Goal: Task Accomplishment & Management: Use online tool/utility

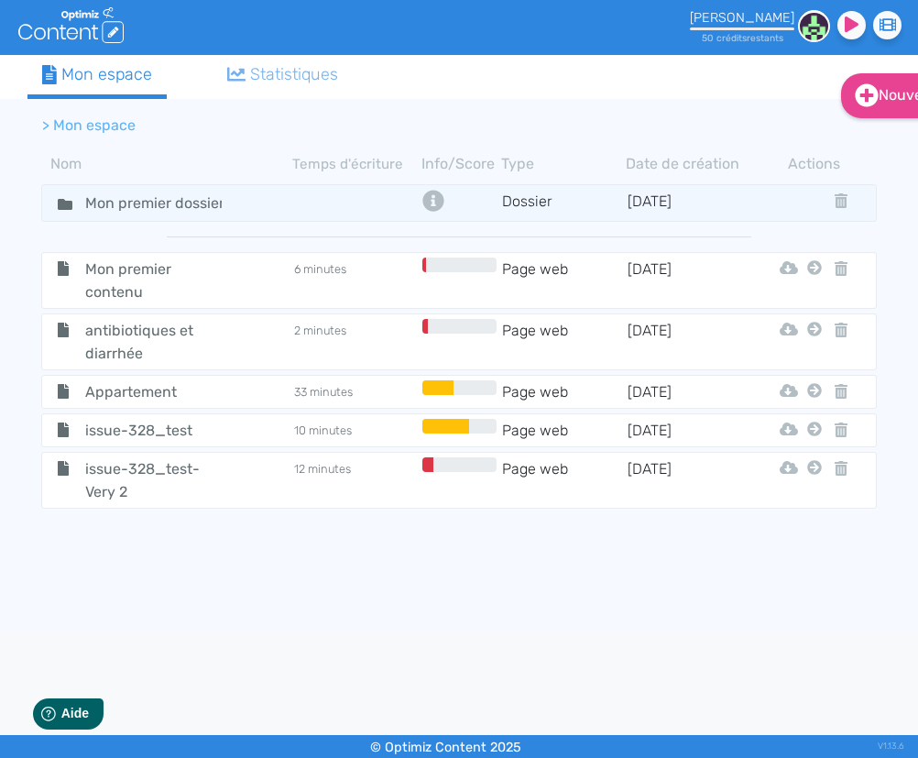
click at [130, 388] on span "Appartement" at bounding box center [153, 391] width 165 height 23
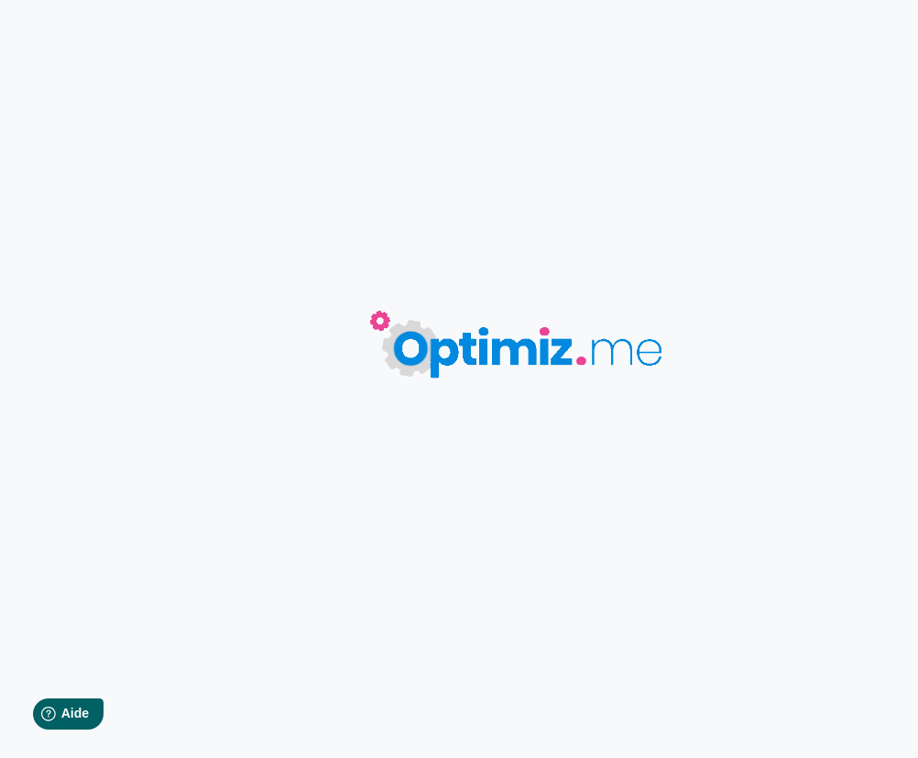
type input "Appartement"
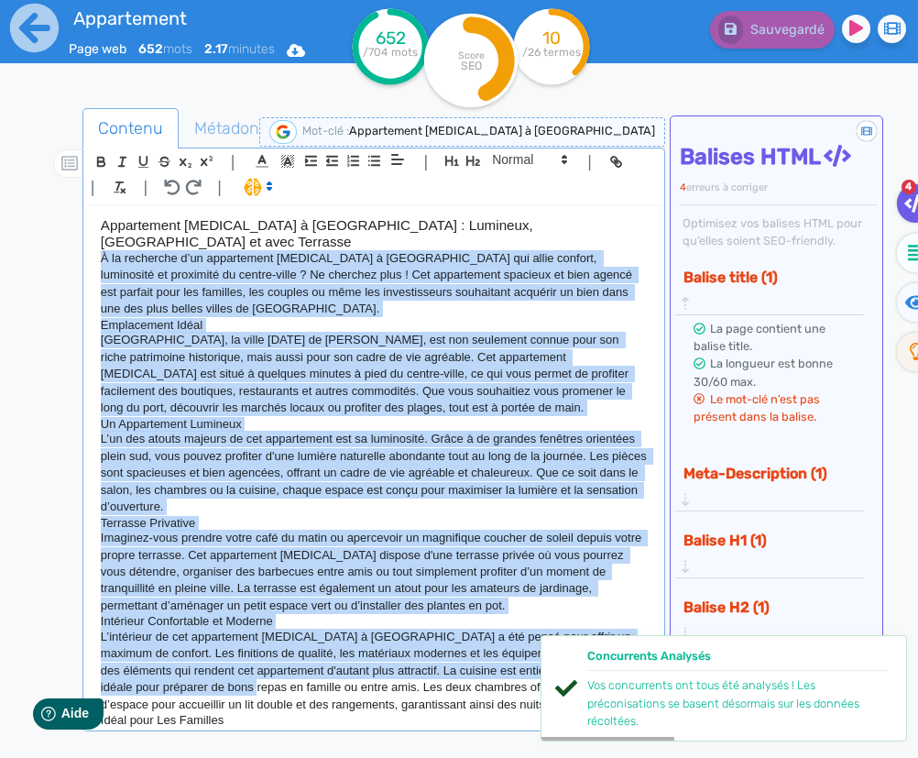
drag, startPoint x: 101, startPoint y: 243, endPoint x: 301, endPoint y: 647, distance: 451.1
click at [314, 666] on div "Appartement [MEDICAL_DATA] à [GEOGRAPHIC_DATA] : Lumineux, [GEOGRAPHIC_DATA] et…" at bounding box center [374, 471] width 574 height 531
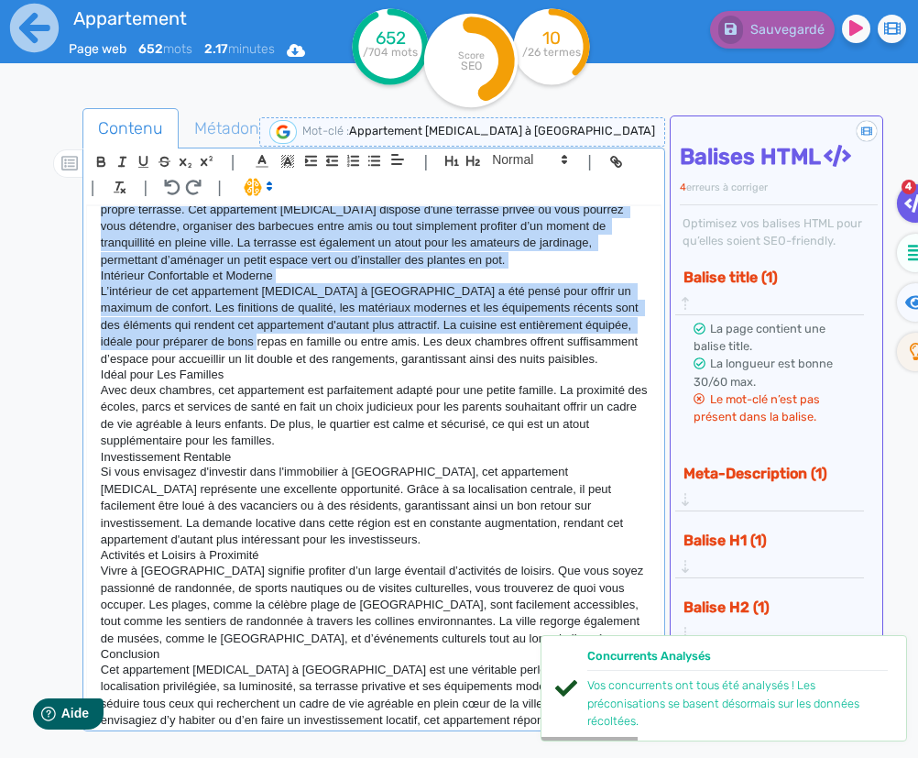
scroll to position [400, 0]
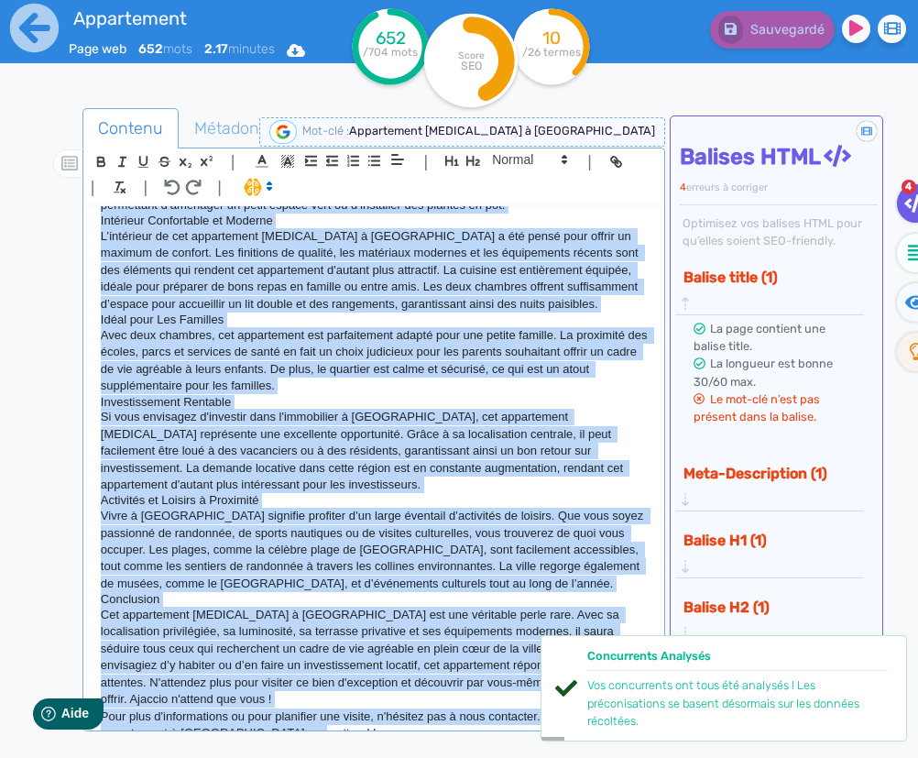
click at [321, 715] on p "Pour plus d'informations ou pour planifier une visite, n'hésitez pas à nous con…" at bounding box center [374, 725] width 547 height 34
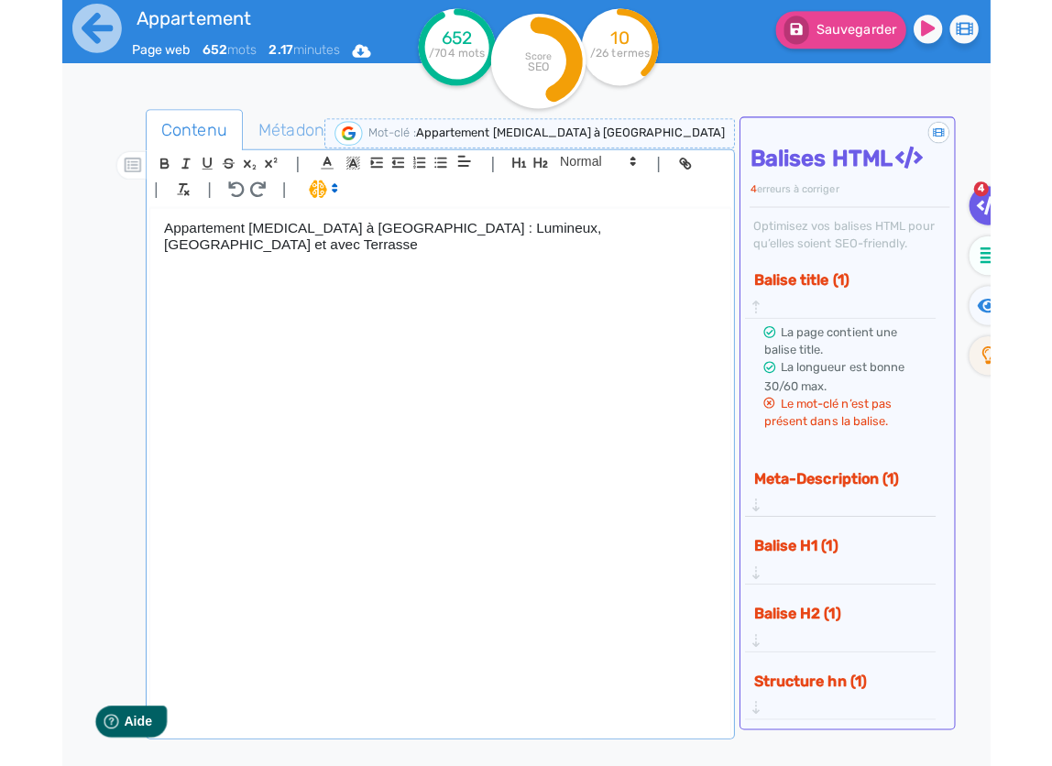
scroll to position [0, 0]
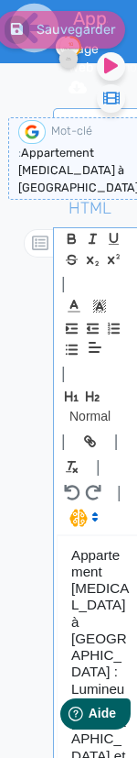
click at [136, 312] on div "| | H3 H4 H5 H6 Normal | | | |" at bounding box center [101, 381] width 89 height 307
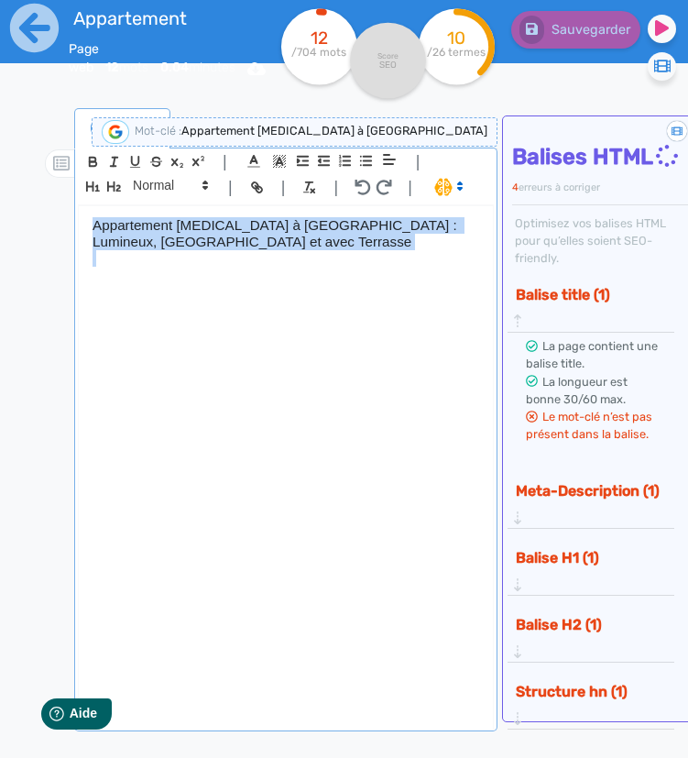
drag, startPoint x: 262, startPoint y: 254, endPoint x: 63, endPoint y: 216, distance: 202.3
click at [63, 216] on div "Contenu Métadonnées HTML | | H3 H4 H5 H6 Normal | | | | Appartement [MEDICAL_DA…" at bounding box center [370, 489] width 635 height 770
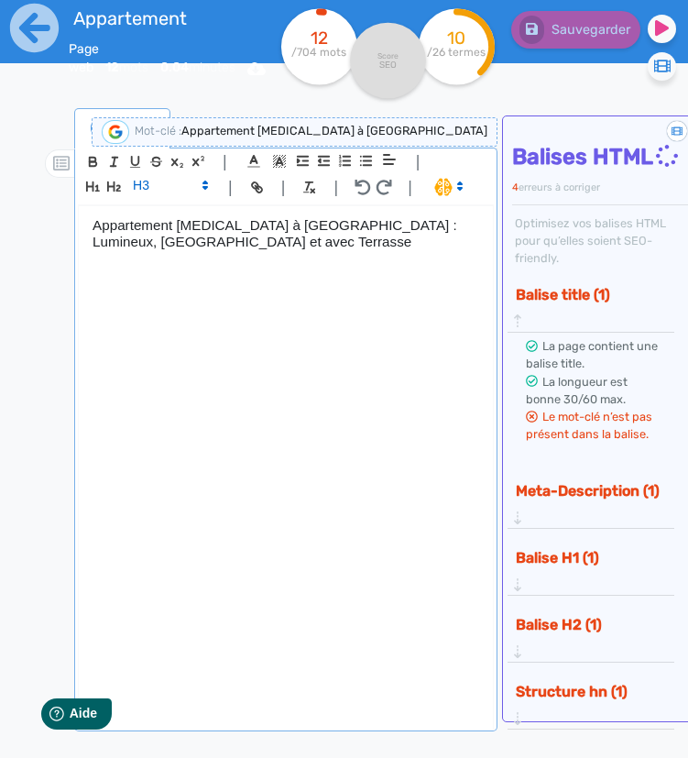
click at [440, 188] on span at bounding box center [447, 186] width 43 height 18
click at [459, 258] on span at bounding box center [467, 253] width 66 height 28
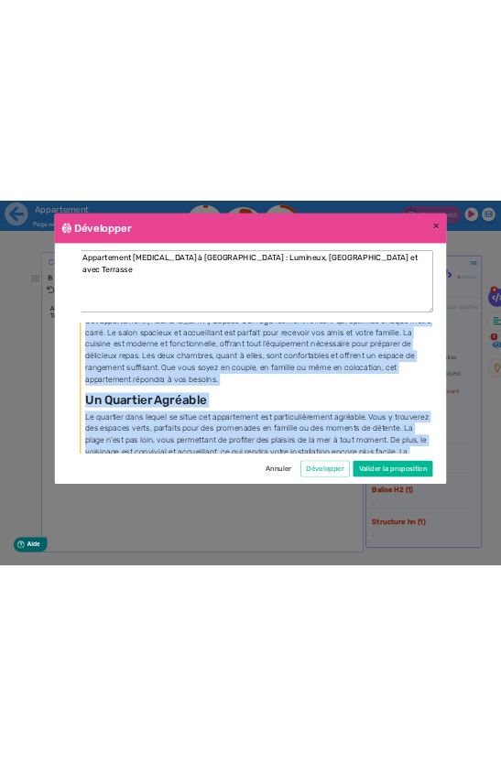
scroll to position [1296, 0]
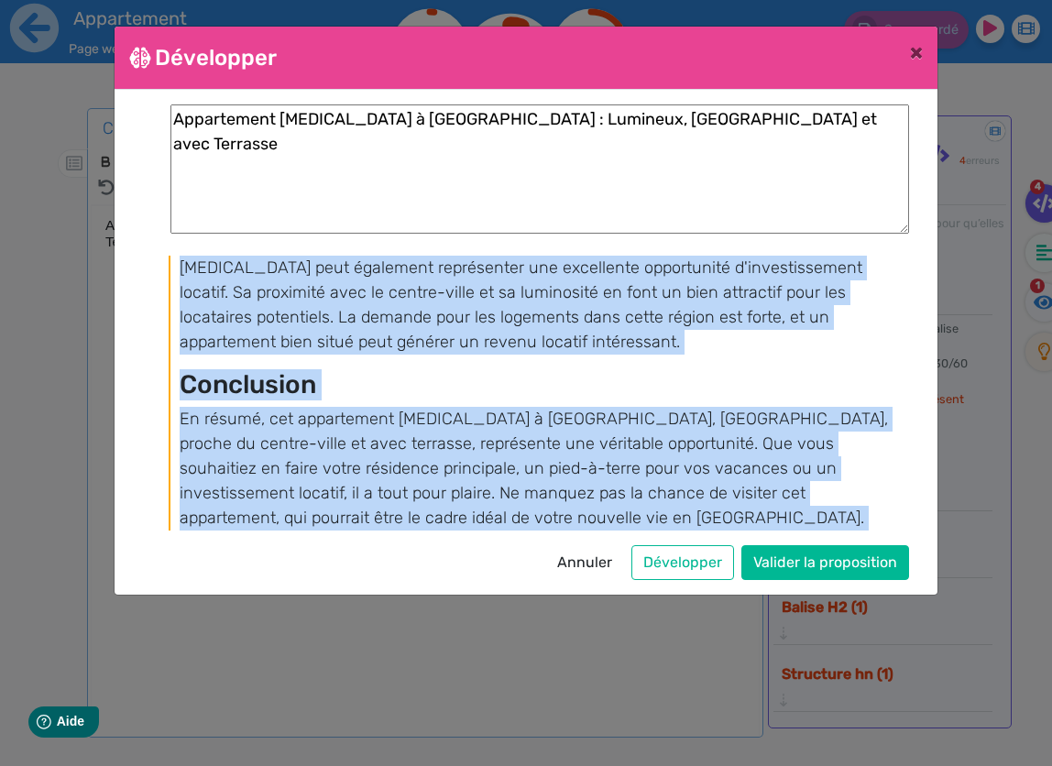
drag, startPoint x: 180, startPoint y: 266, endPoint x: 611, endPoint y: 541, distance: 511.7
click at [611, 541] on div "Appartement [MEDICAL_DATA] à [GEOGRAPHIC_DATA] : Lumineux, [GEOGRAPHIC_DATA] et…" at bounding box center [526, 342] width 766 height 476
click at [579, 561] on button "Annuler" at bounding box center [584, 562] width 79 height 35
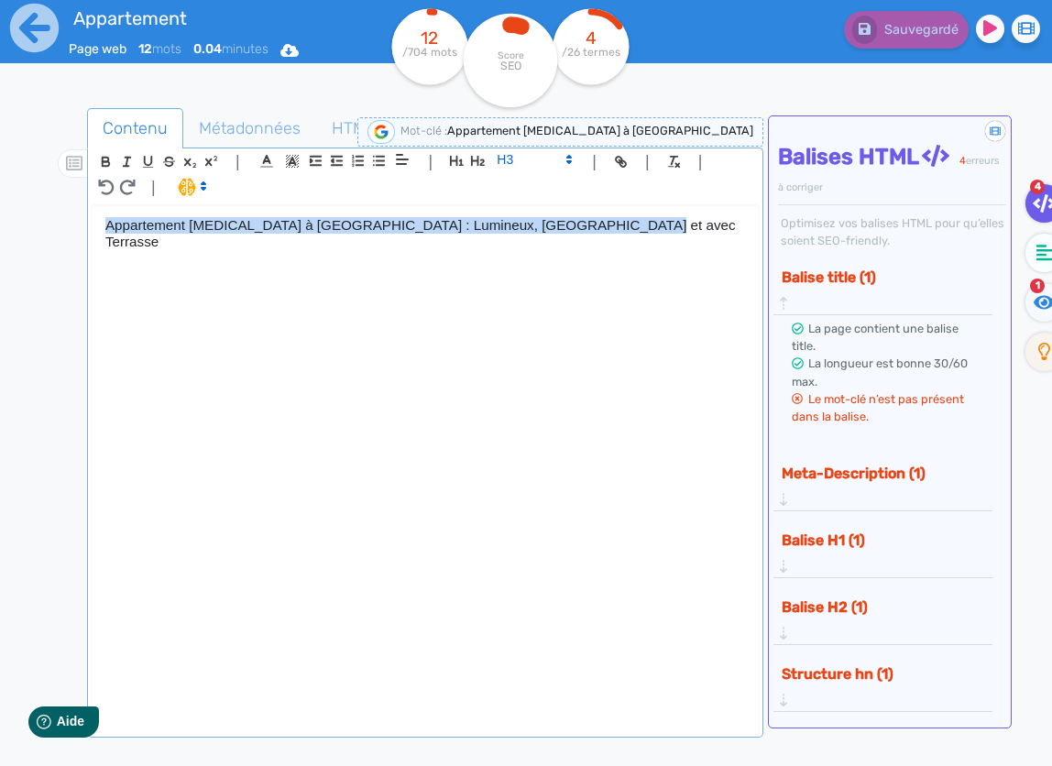
drag, startPoint x: 597, startPoint y: 234, endPoint x: 164, endPoint y: 209, distance: 434.1
click at [164, 209] on div "Appartement [MEDICAL_DATA] à [GEOGRAPHIC_DATA] : Lumineux, [GEOGRAPHIC_DATA] et…" at bounding box center [425, 474] width 667 height 536
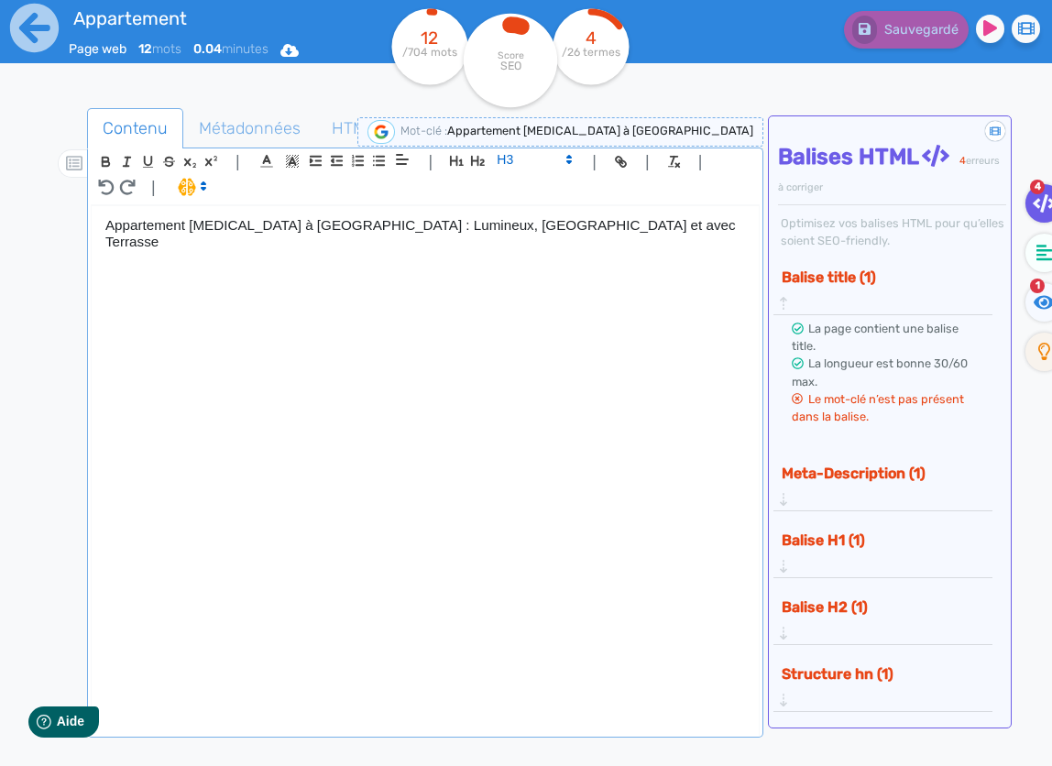
click at [206, 182] on icon at bounding box center [203, 186] width 16 height 16
click at [235, 252] on span at bounding box center [211, 253] width 66 height 28
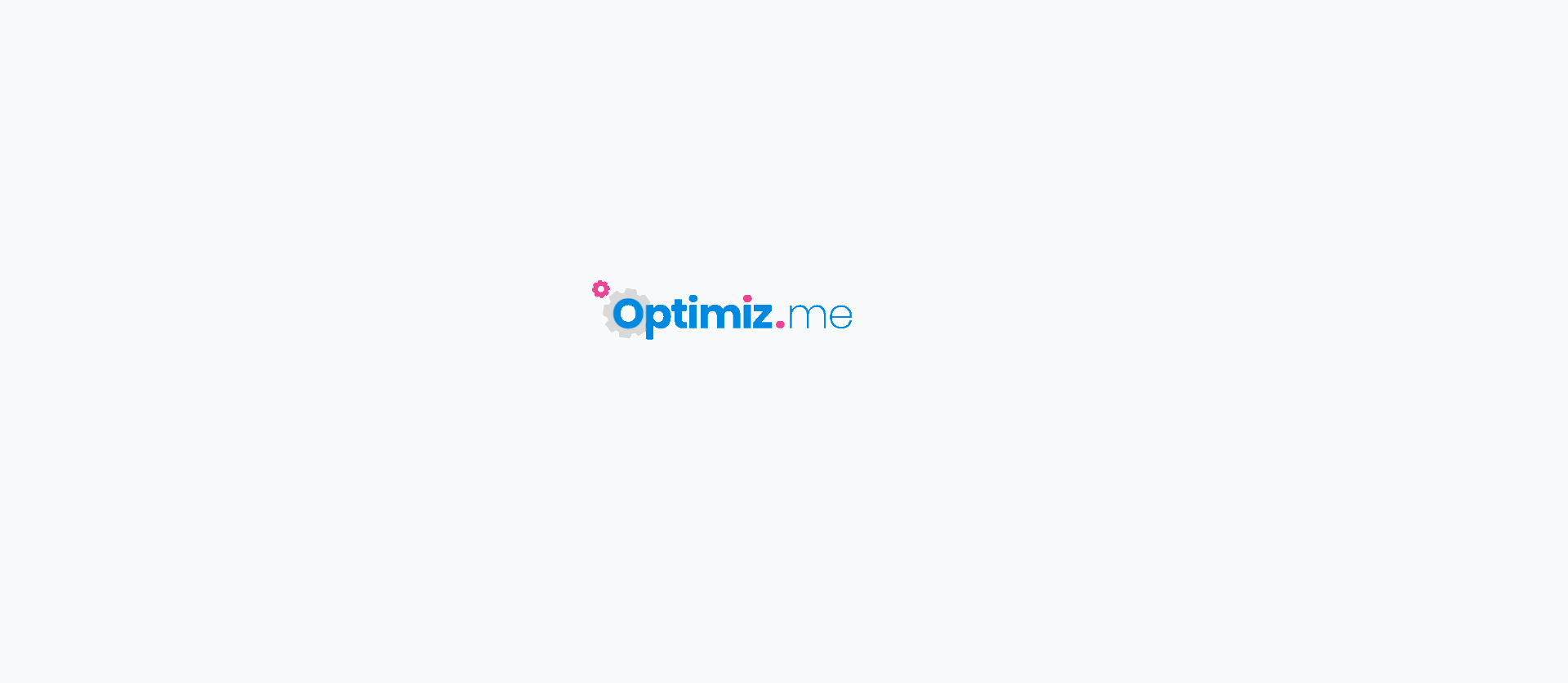
type input "Appartement"
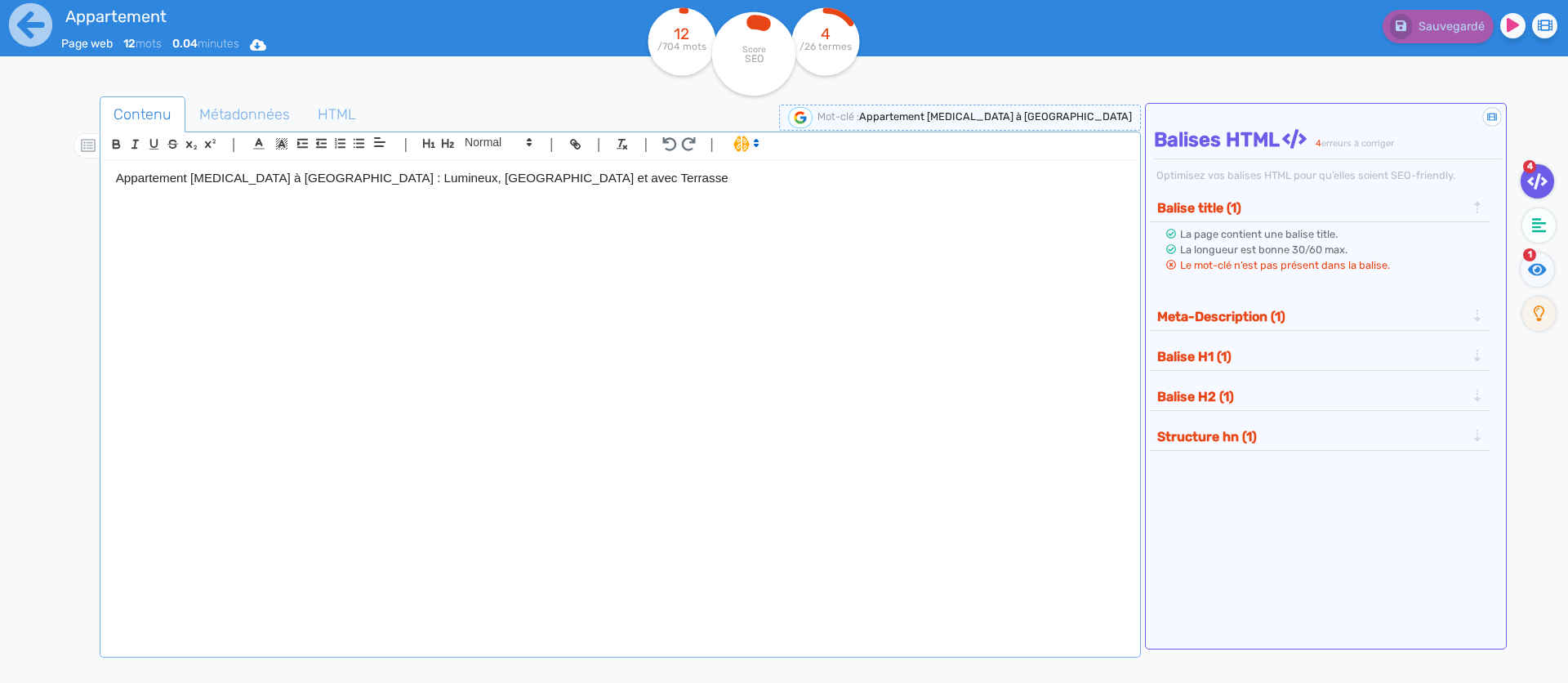
drag, startPoint x: 614, startPoint y: 197, endPoint x: 122, endPoint y: 193, distance: 492.0
click at [122, 193] on div "Appartement [MEDICAL_DATA] à [GEOGRAPHIC_DATA] : Lumineux, [GEOGRAPHIC_DATA] et…" at bounding box center [620, 400] width 1033 height 478
click at [362, 285] on div "Appartement [MEDICAL_DATA] à [GEOGRAPHIC_DATA] : Lumineux, [GEOGRAPHIC_DATA] et…" at bounding box center [620, 400] width 1033 height 478
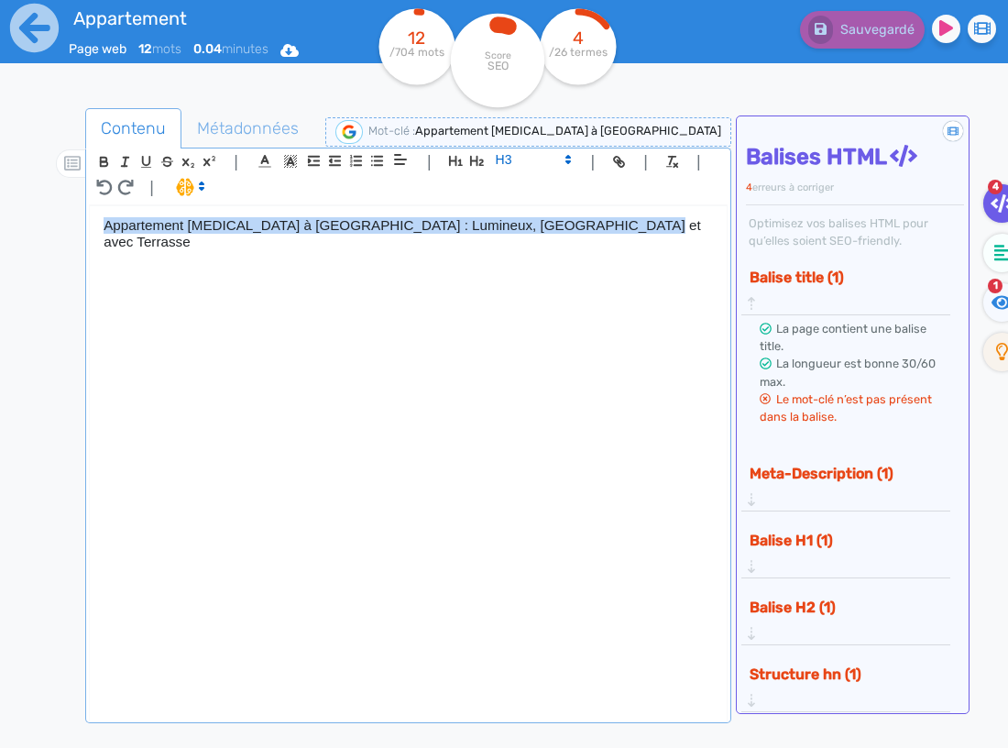
drag, startPoint x: 593, startPoint y: 222, endPoint x: 5, endPoint y: 185, distance: 589.4
click at [5, 185] on div "Appartement Page web 12 mots 0.04 minutes Html Pdf Word 12 /704 mots Score SEO …" at bounding box center [504, 431] width 1008 height 863
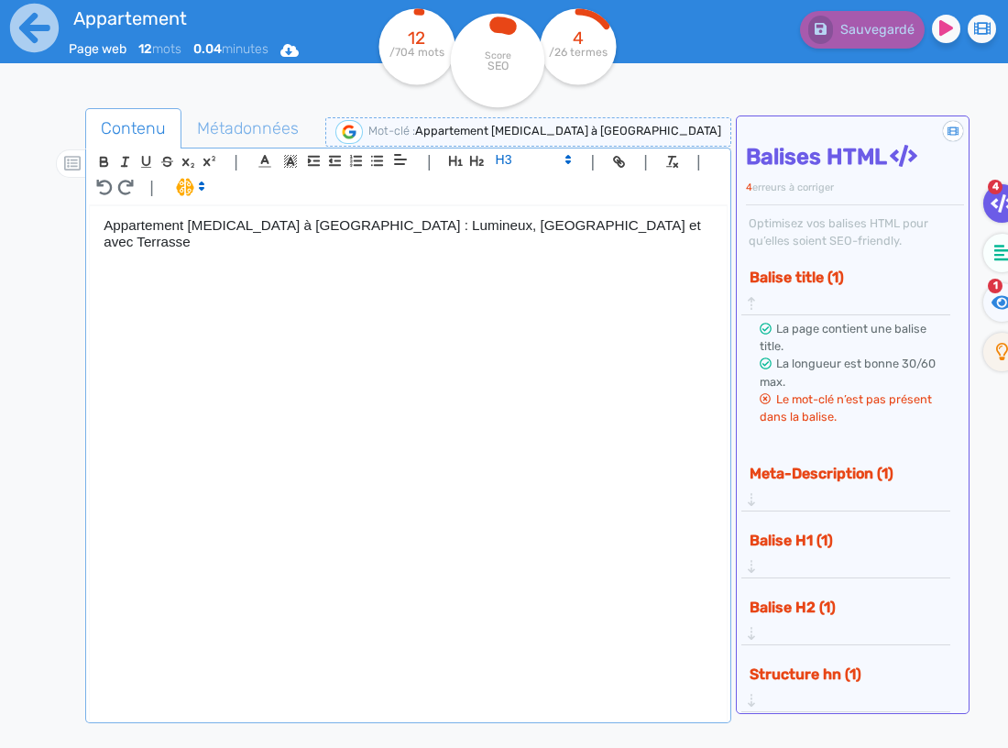
click at [565, 166] on icon at bounding box center [568, 159] width 16 height 16
click at [345, 317] on div "Appartement [MEDICAL_DATA] à [GEOGRAPHIC_DATA] : Lumineux, [GEOGRAPHIC_DATA] et…" at bounding box center [408, 467] width 637 height 523
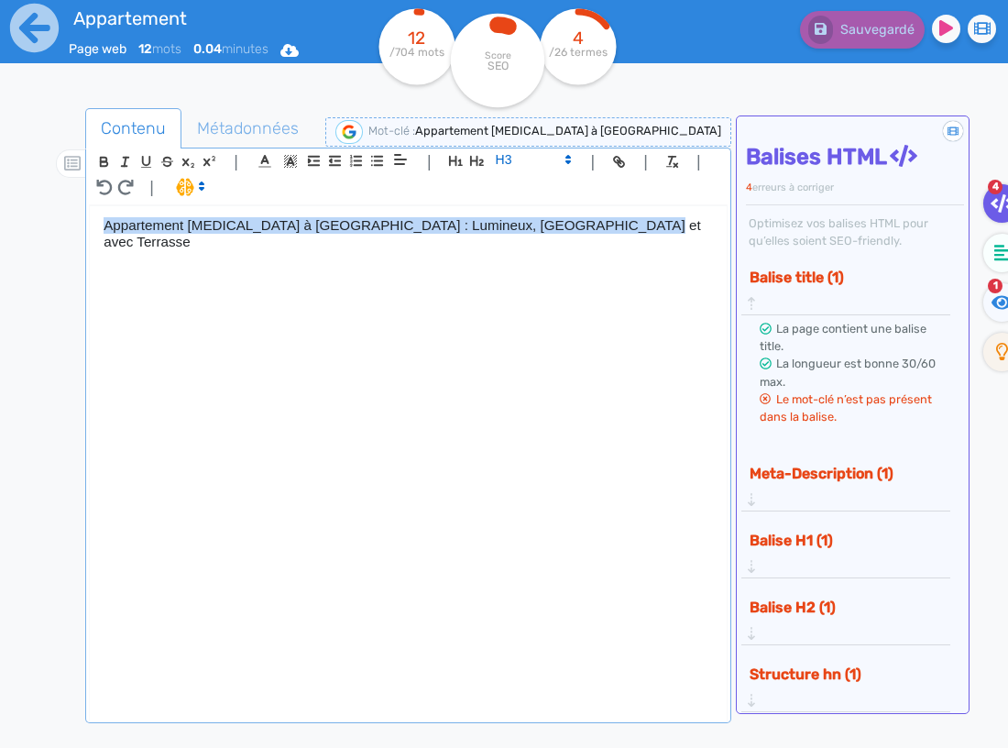
drag, startPoint x: 596, startPoint y: 228, endPoint x: 40, endPoint y: 221, distance: 556.2
click at [40, 221] on div "Appartement Page web 12 mots 0.04 minutes Html Pdf Word 12 /704 mots Score SEO …" at bounding box center [504, 431] width 1008 height 863
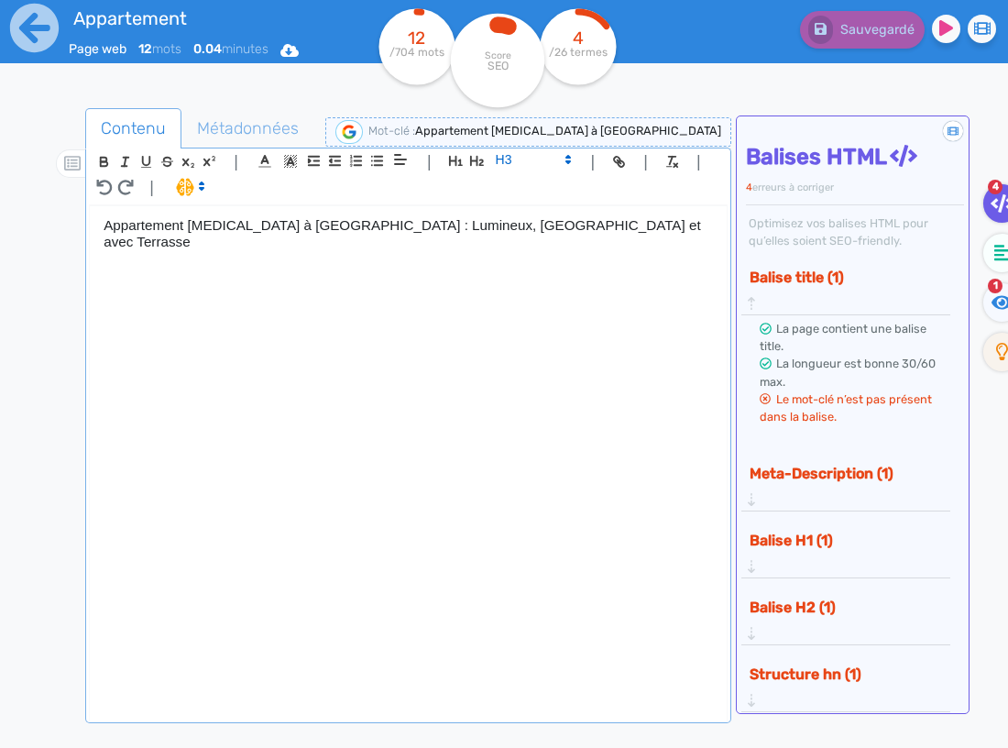
click at [182, 188] on span at bounding box center [189, 186] width 43 height 18
click at [224, 252] on span at bounding box center [209, 253] width 66 height 28
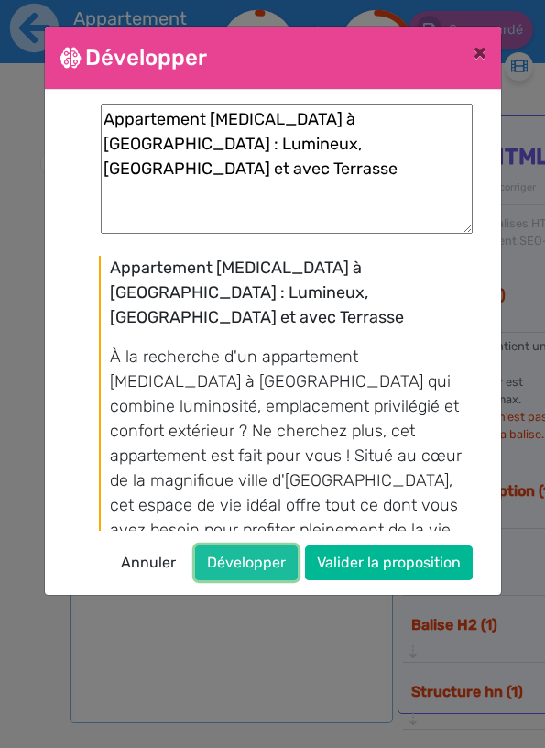
click at [257, 564] on button "Développer" at bounding box center [246, 562] width 103 height 35
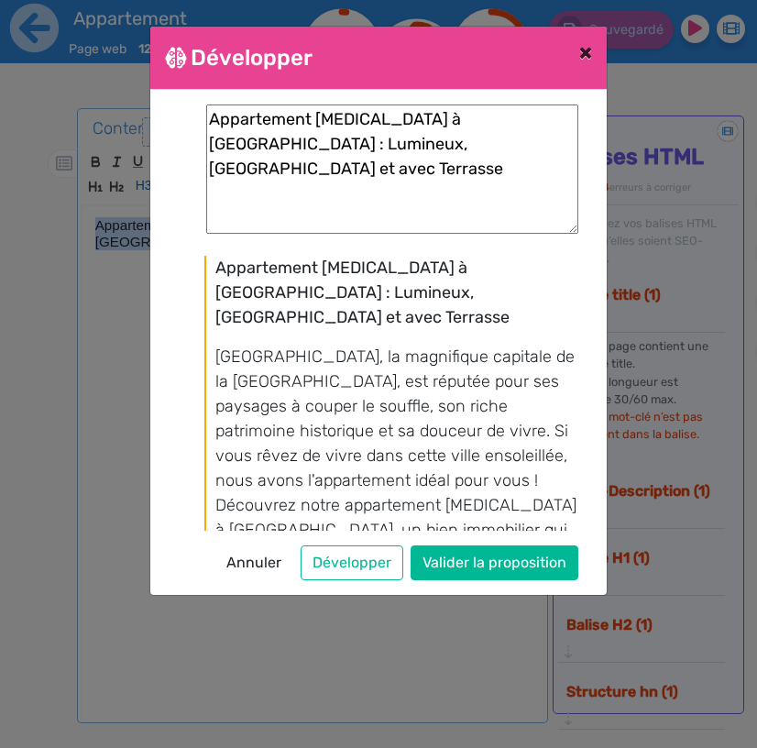
click at [582, 56] on span "×" at bounding box center [585, 52] width 13 height 26
